Goal: Task Accomplishment & Management: Use online tool/utility

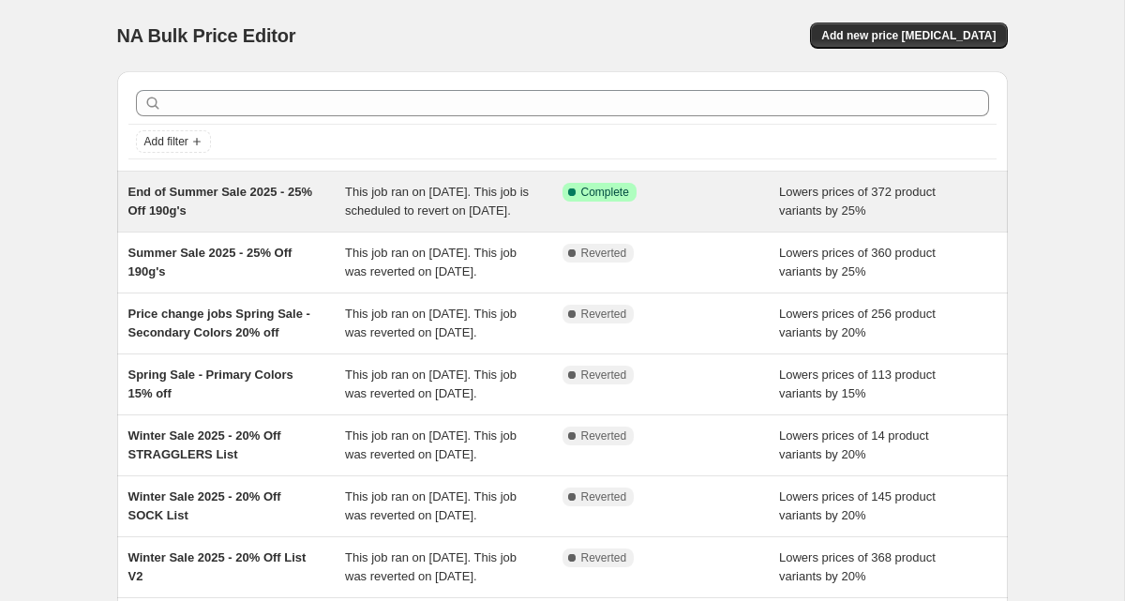
click at [442, 206] on span "This job ran on [DATE]. This job is scheduled to revert on [DATE]." at bounding box center [437, 201] width 184 height 33
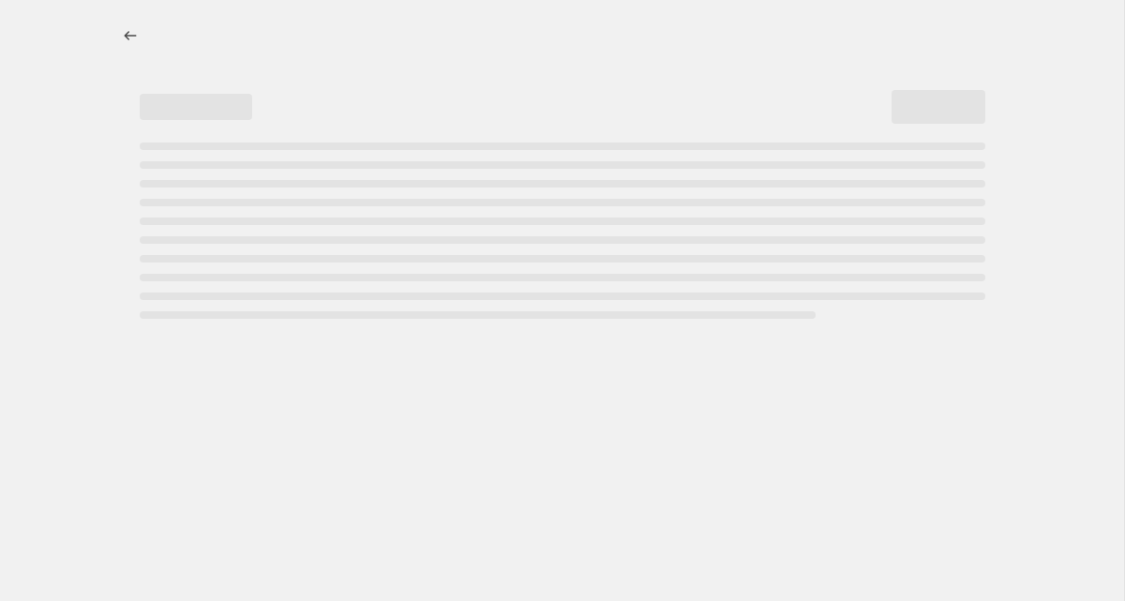
select select "percentage"
